Goal: Check status: Check status

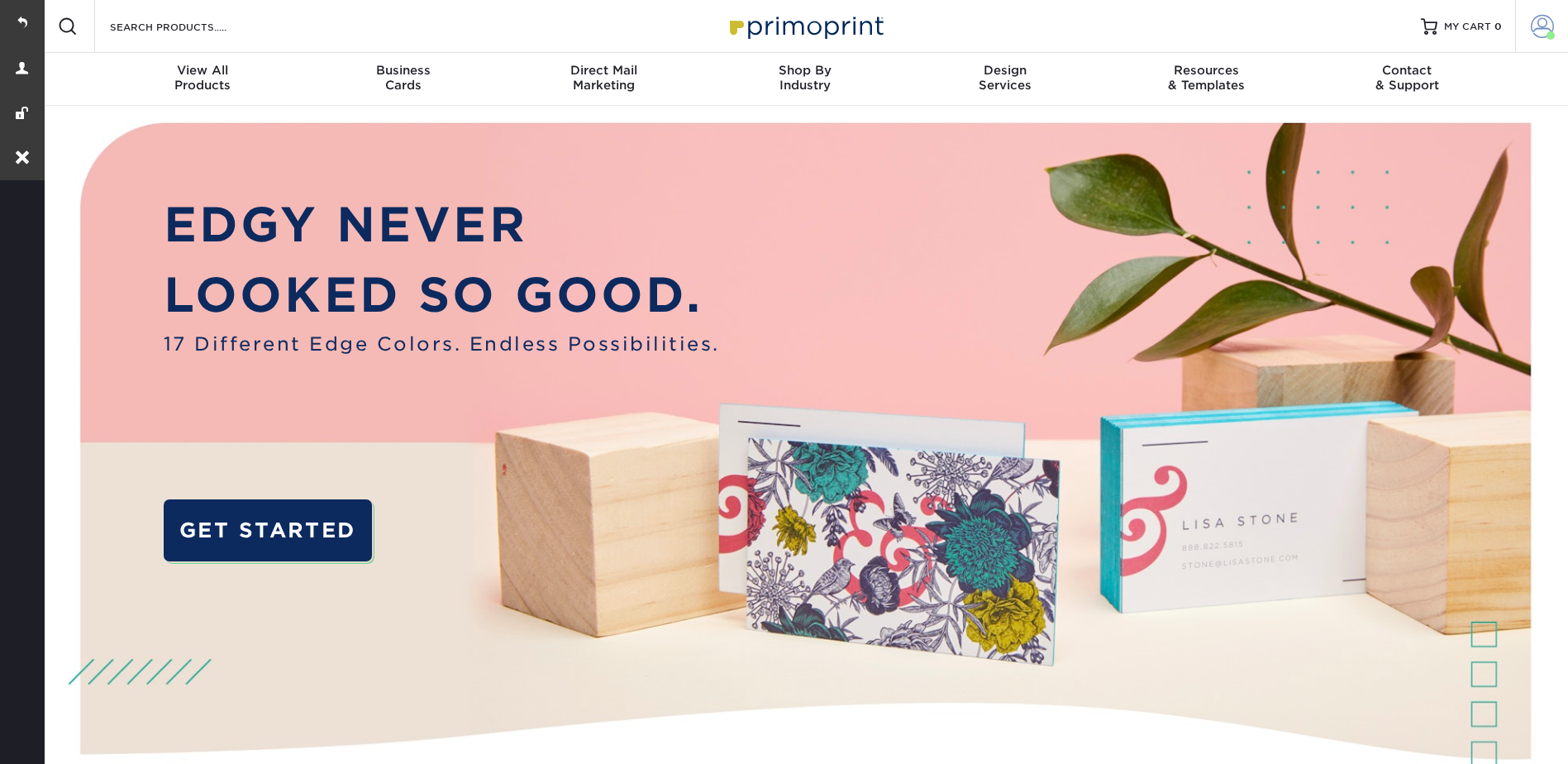
click at [1525, 18] on link "Account" at bounding box center [1541, 27] width 53 height 53
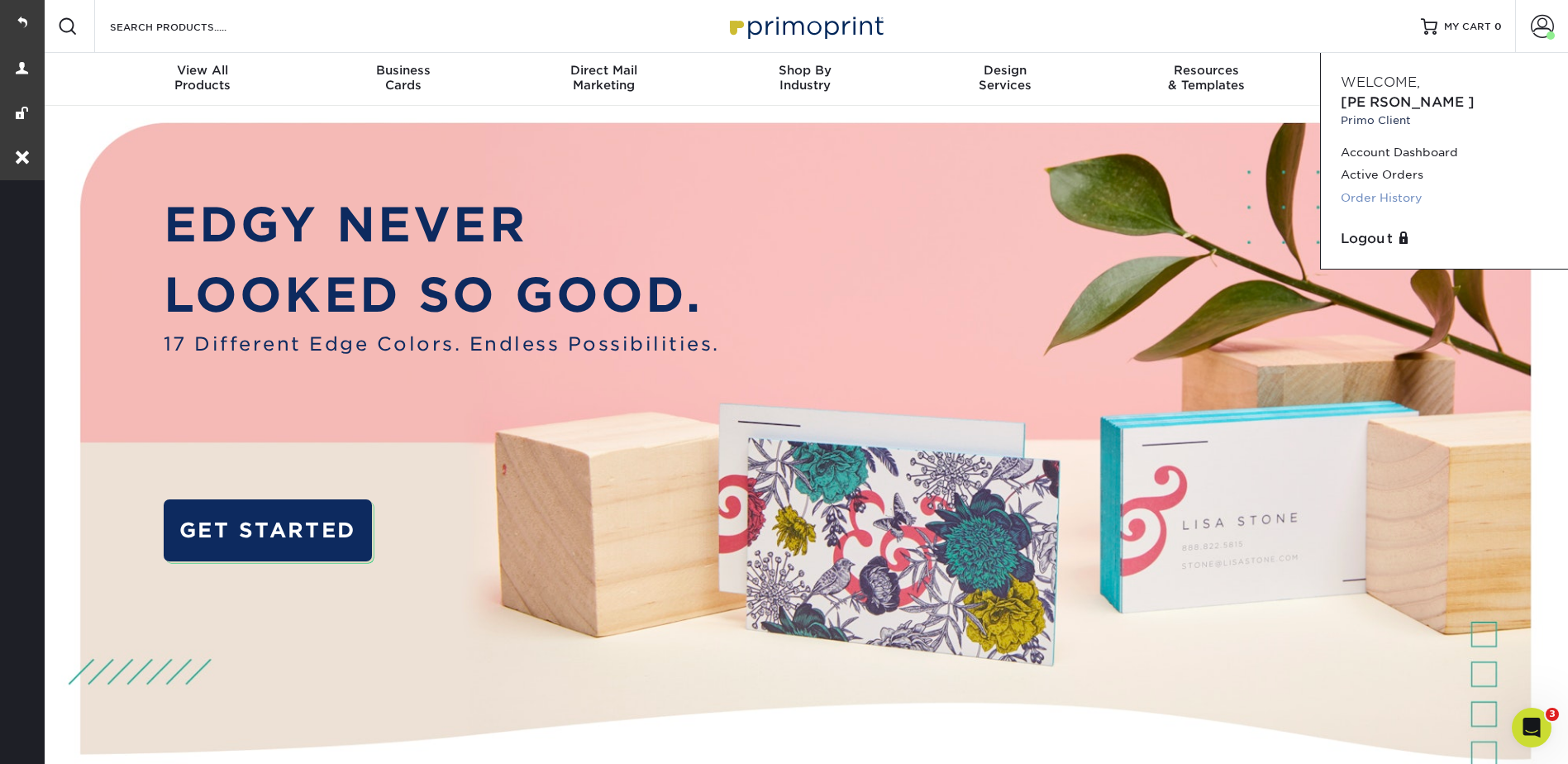
click at [1380, 187] on link "Order History" at bounding box center [1445, 198] width 207 height 22
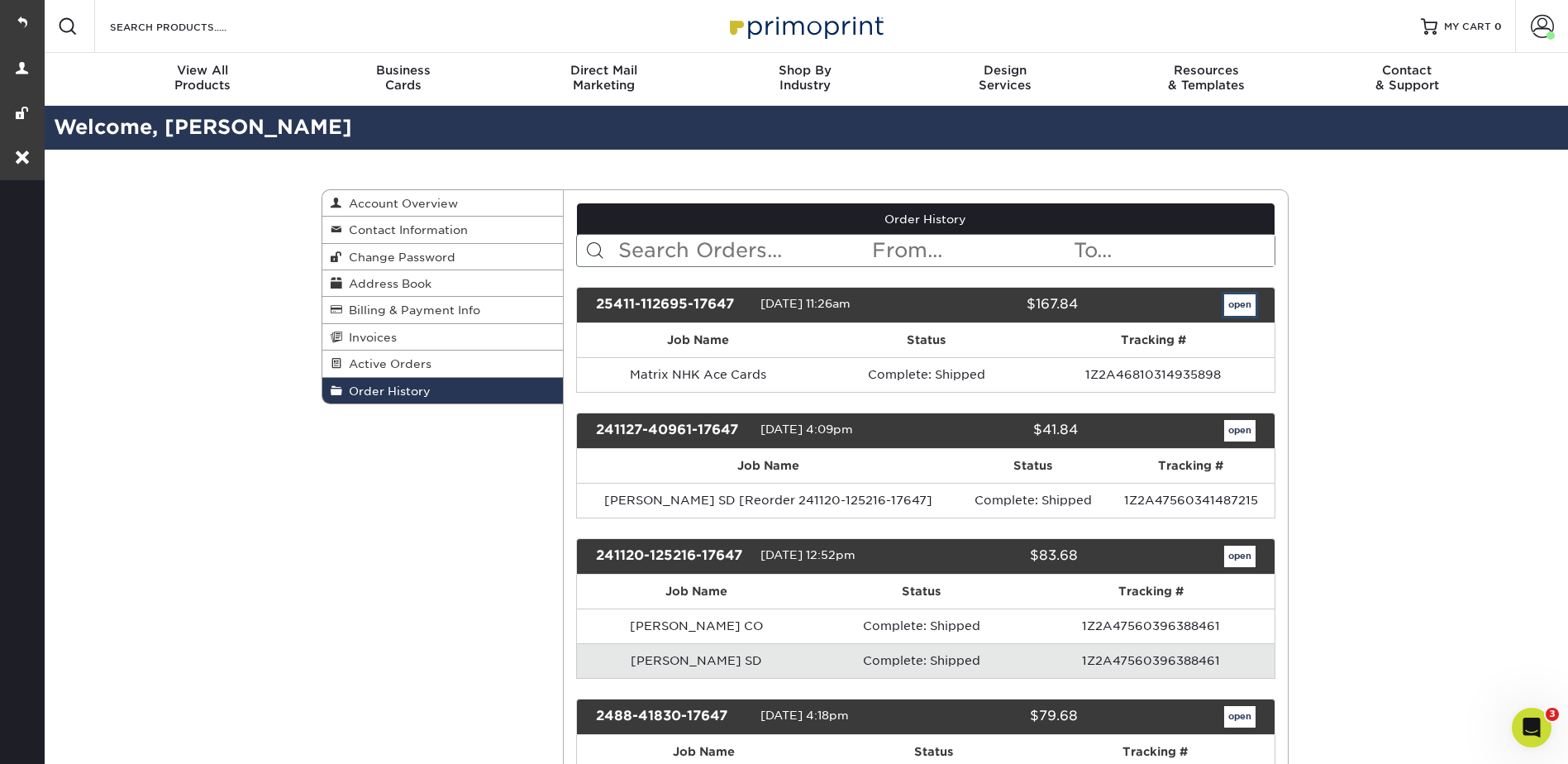
click at [1228, 295] on link "open" at bounding box center [1240, 305] width 31 height 22
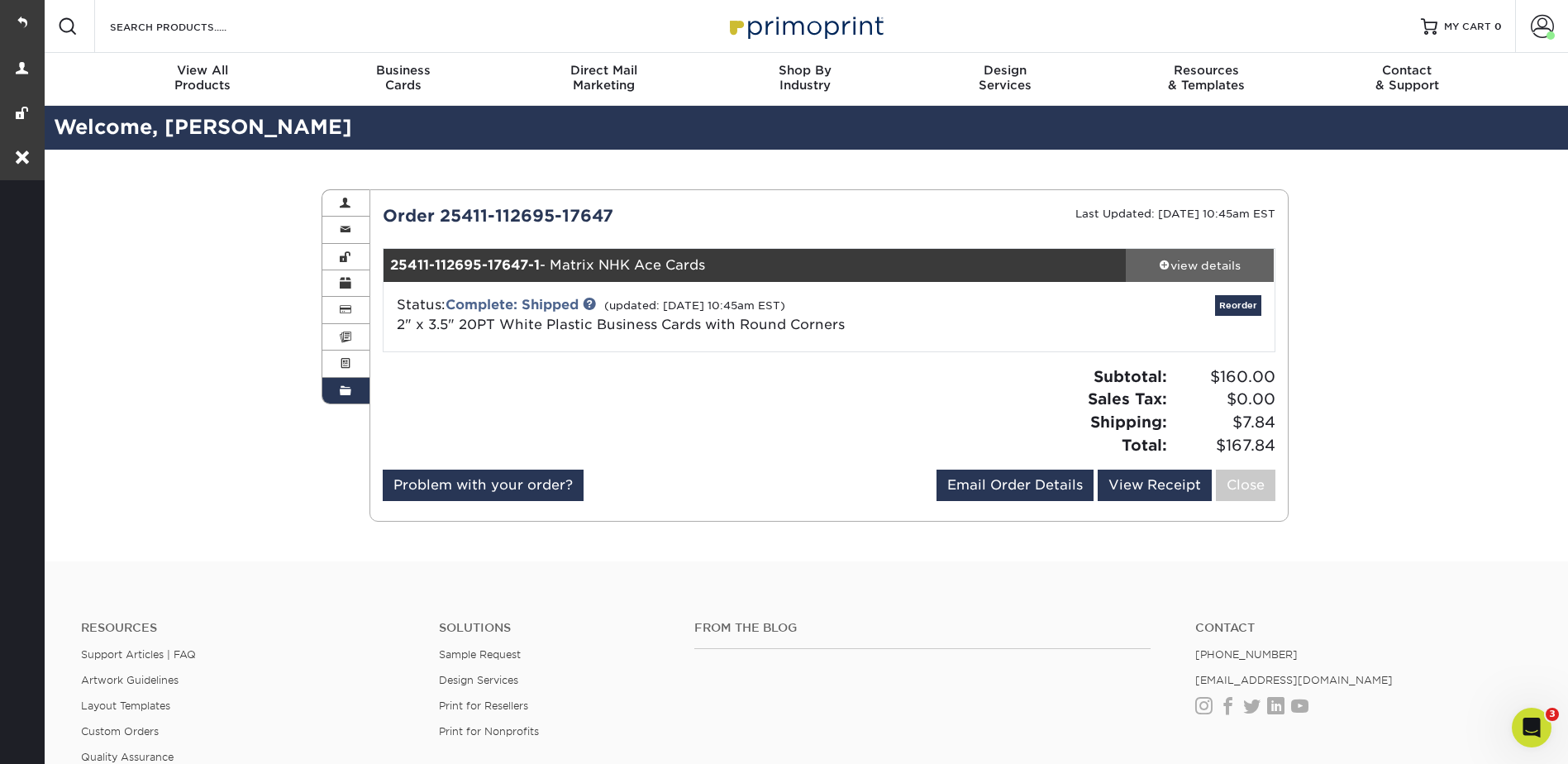
click at [1194, 270] on div "view details" at bounding box center [1200, 265] width 149 height 17
